Goal: Task Accomplishment & Management: Use online tool/utility

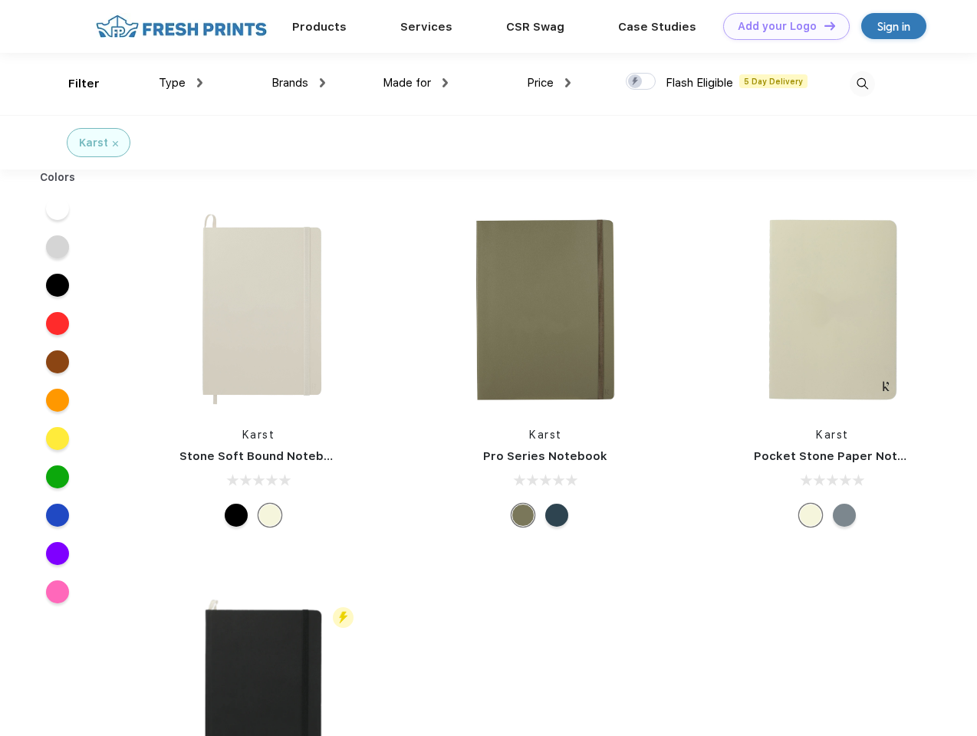
scroll to position [1, 0]
click at [780, 26] on link "Add your Logo Design Tool" at bounding box center [786, 26] width 126 height 27
click at [0, 0] on div "Design Tool" at bounding box center [0, 0] width 0 height 0
click at [823, 25] on link "Add your Logo Design Tool" at bounding box center [786, 26] width 126 height 27
click at [74, 84] on div "Filter" at bounding box center [83, 84] width 31 height 18
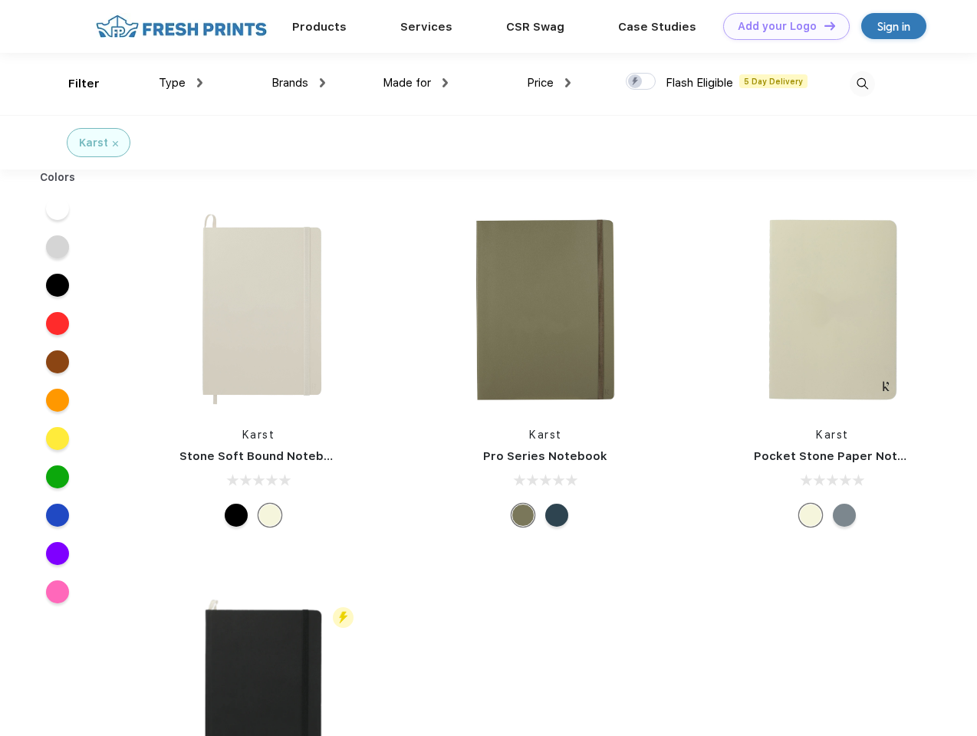
click at [181, 83] on span "Type" at bounding box center [172, 83] width 27 height 14
click at [298, 83] on span "Brands" at bounding box center [289, 83] width 37 height 14
click at [415, 83] on span "Made for" at bounding box center [407, 83] width 48 height 14
click at [549, 83] on span "Price" at bounding box center [540, 83] width 27 height 14
click at [641, 82] on div at bounding box center [640, 81] width 30 height 17
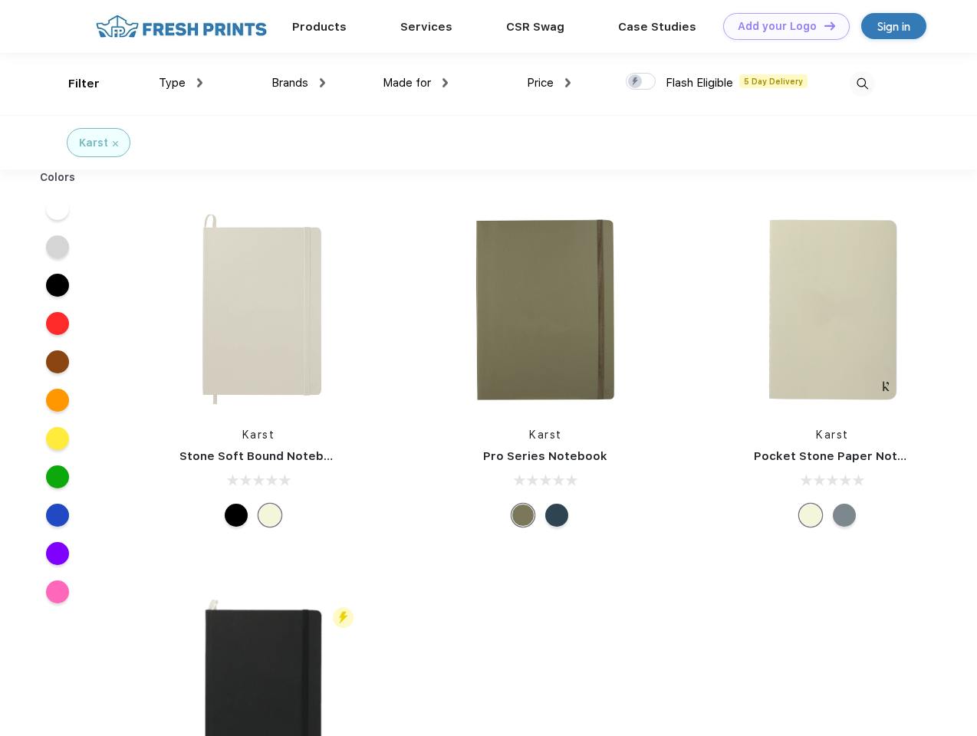
click at [635, 82] on input "checkbox" at bounding box center [630, 77] width 10 height 10
click at [862, 84] on img at bounding box center [861, 83] width 25 height 25
